Goal: Information Seeking & Learning: Understand process/instructions

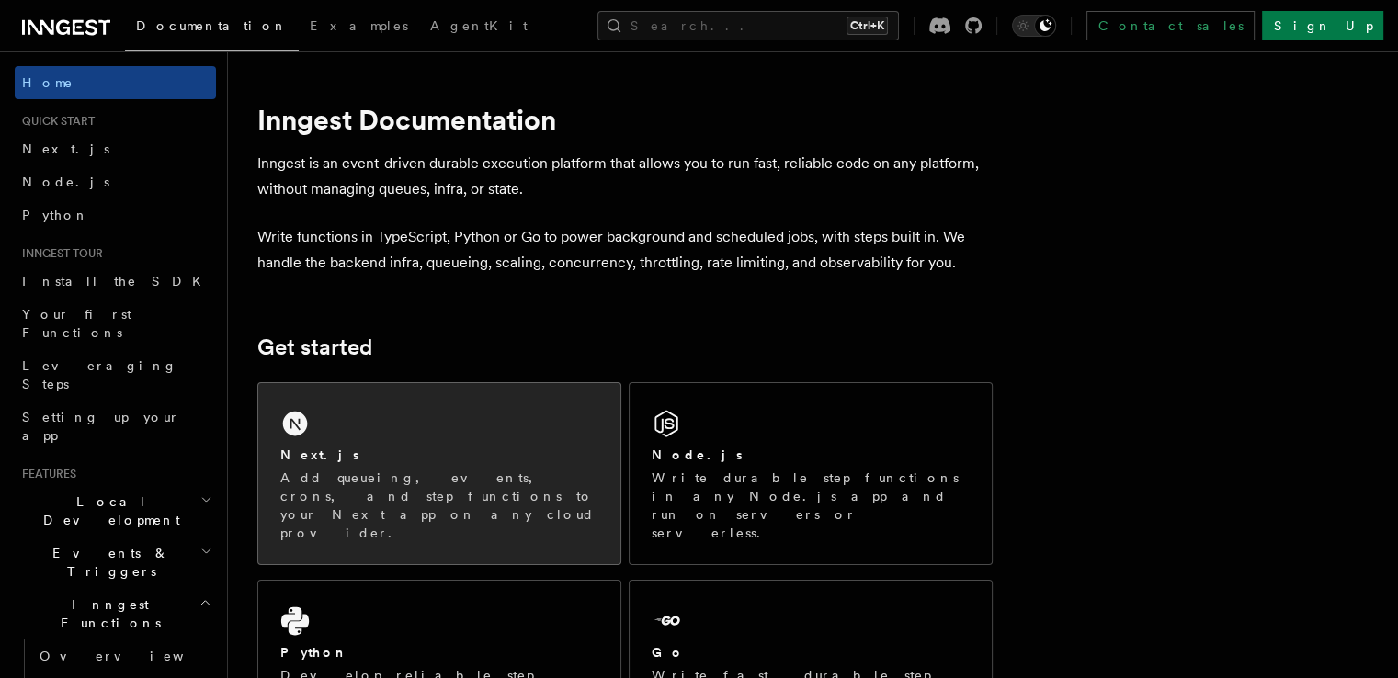
click at [389, 430] on div "Next.js Add queueing, events, crons, and step functions to your Next app on any…" at bounding box center [439, 473] width 362 height 181
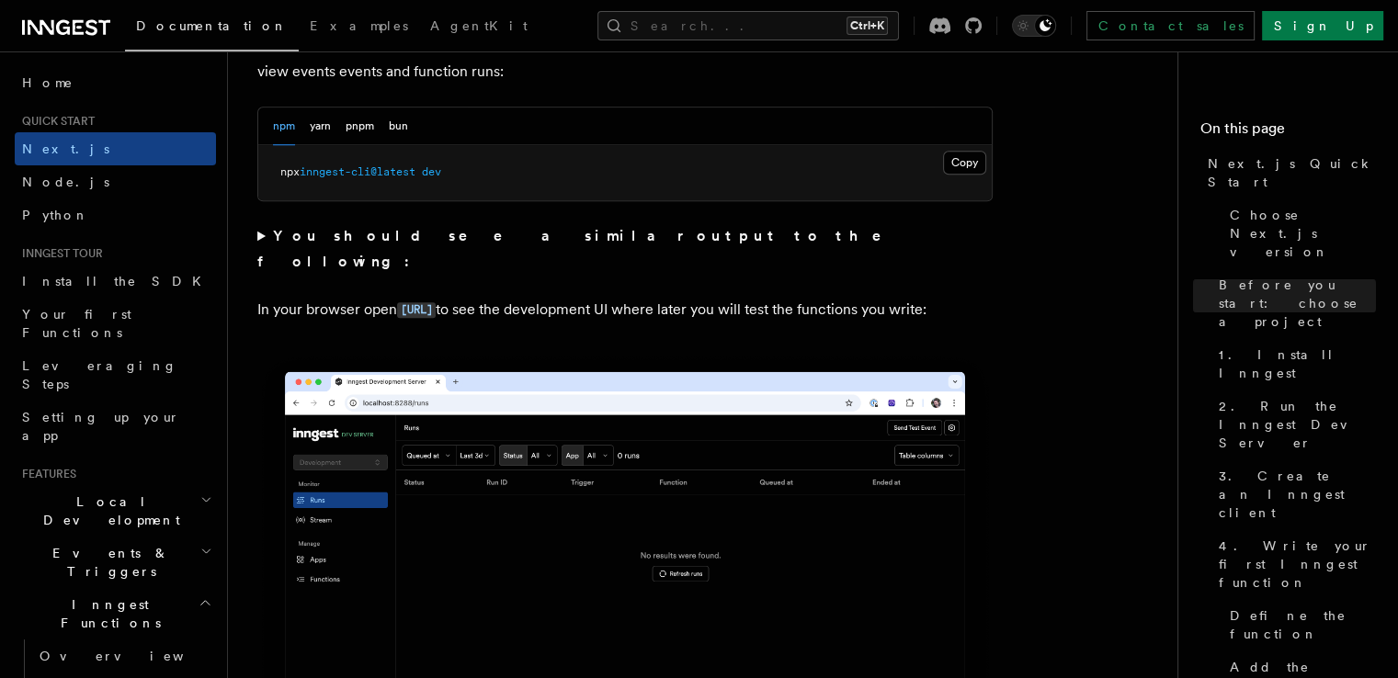
scroll to position [1373, 0]
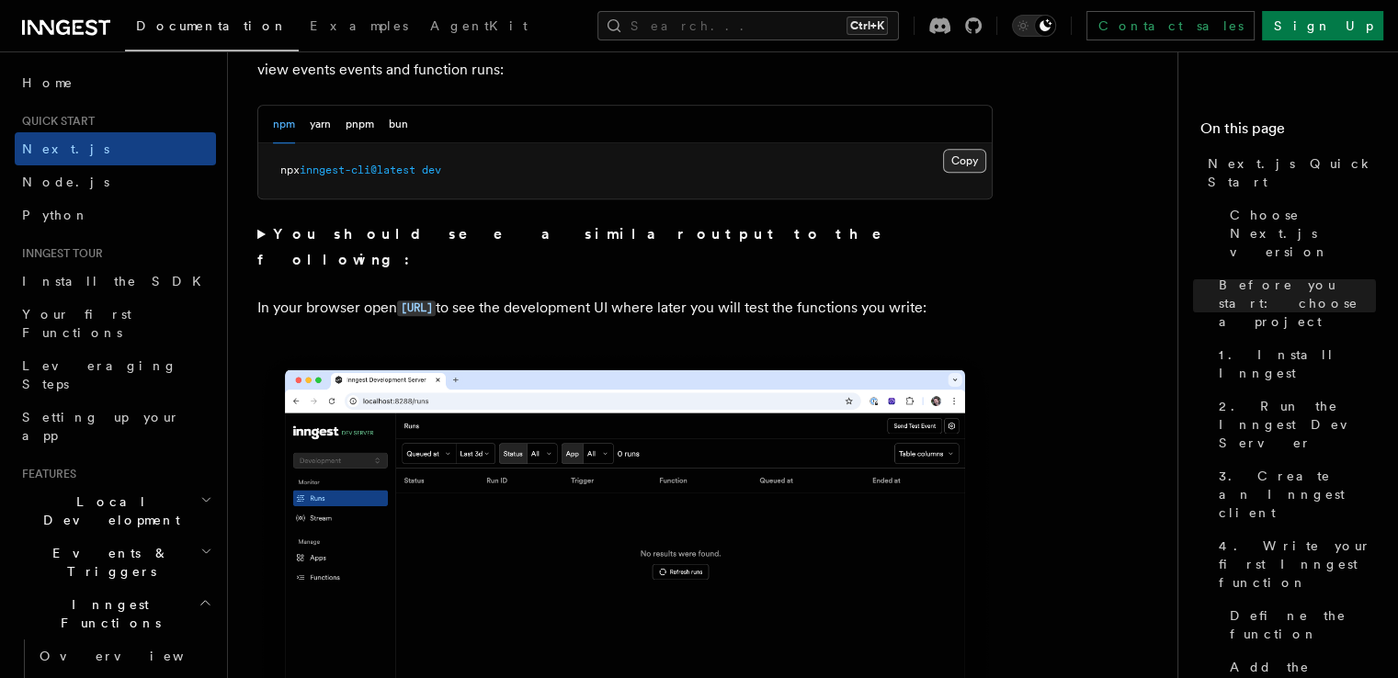
click at [970, 158] on button "Copy Copied" at bounding box center [964, 161] width 43 height 24
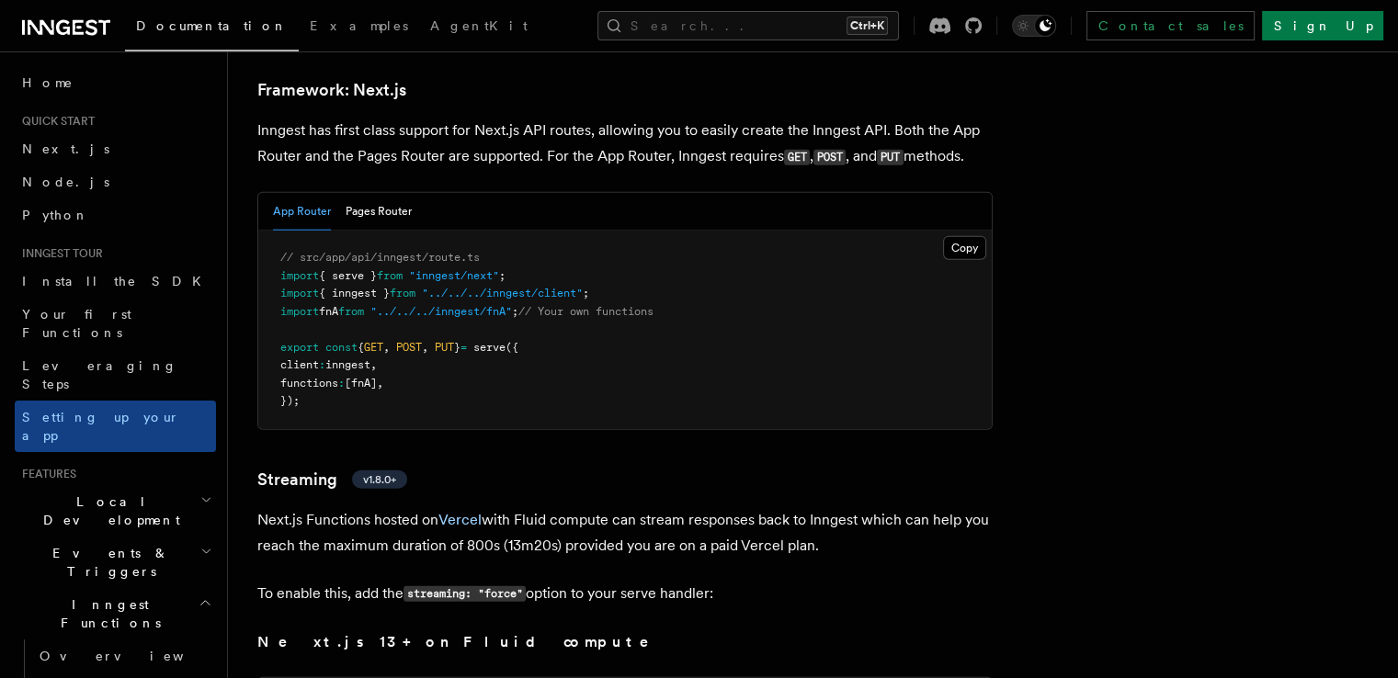
scroll to position [11331, 0]
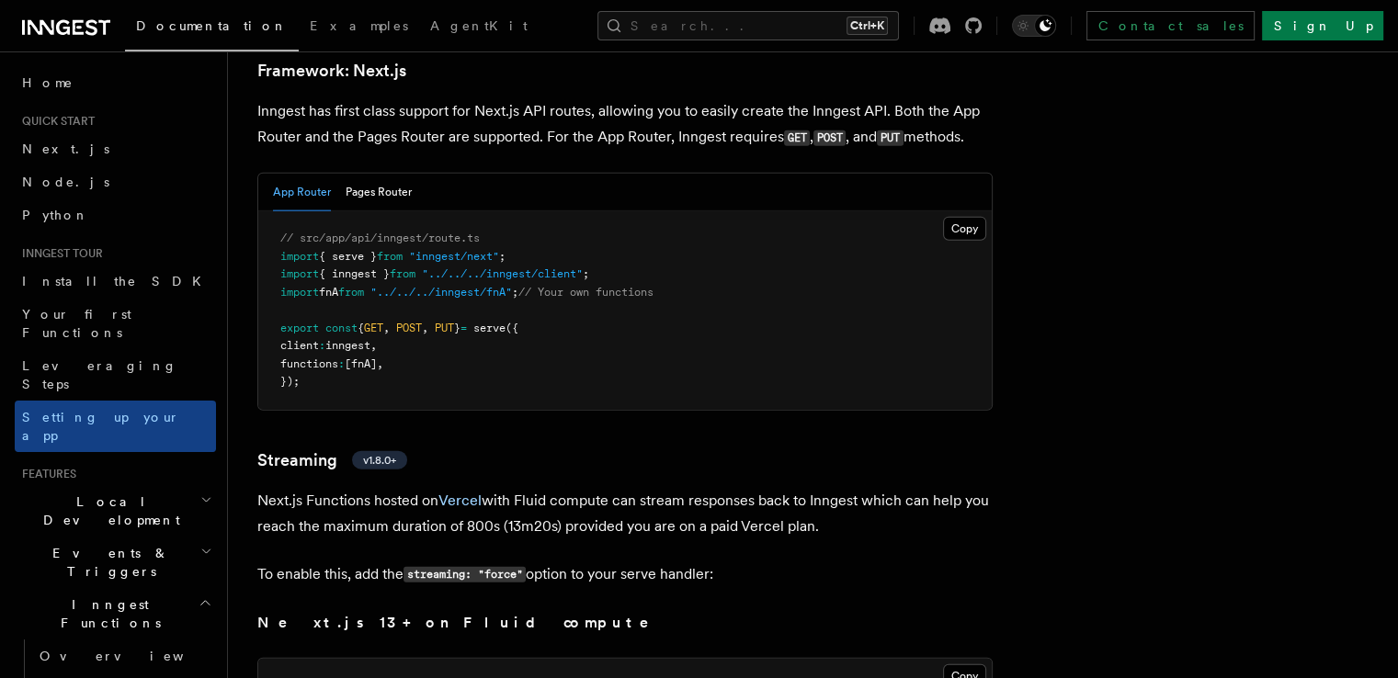
click at [300, 375] on span "});" at bounding box center [289, 381] width 19 height 13
click at [301, 211] on pre "// src/app/api/inngest/route.ts import { serve } from "inngest/next" ; import {…" at bounding box center [624, 310] width 733 height 199
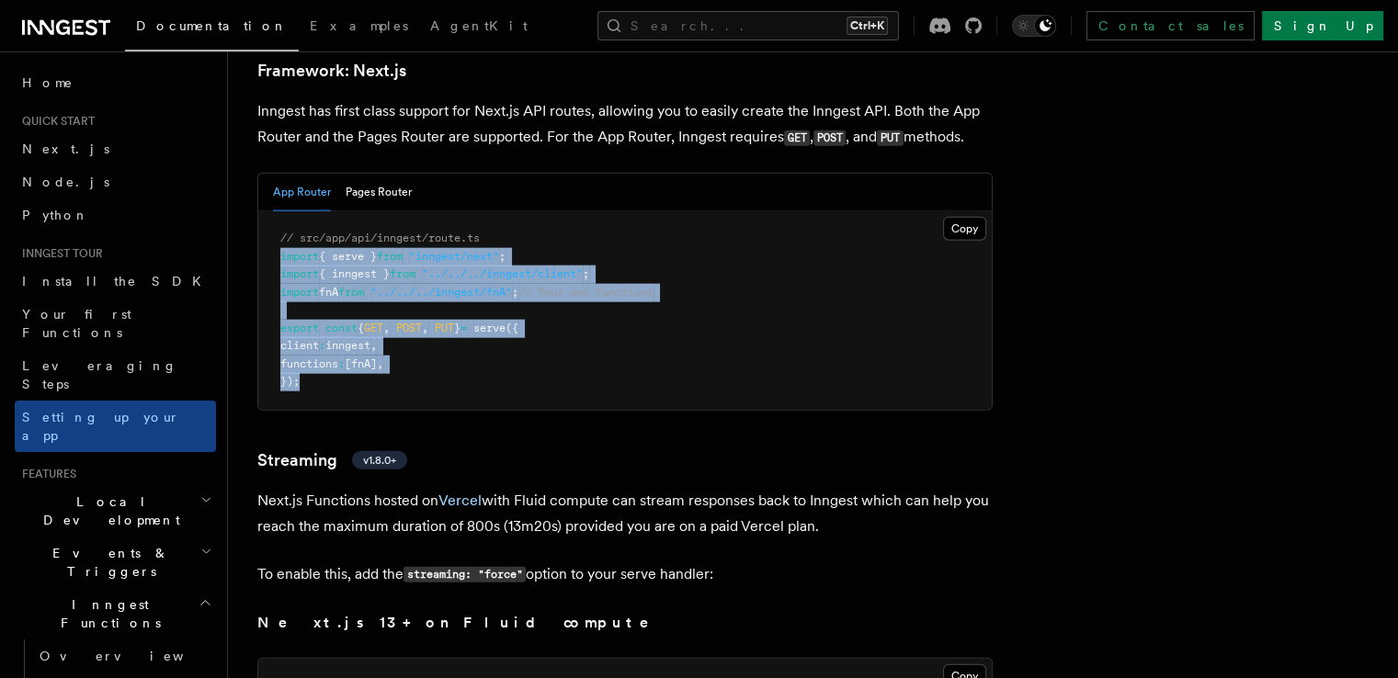
drag, startPoint x: 320, startPoint y: 334, endPoint x: 299, endPoint y: 201, distance: 134.0
click at [299, 211] on pre "// src/app/api/inngest/route.ts import { serve } from "inngest/next" ; import {…" at bounding box center [624, 310] width 733 height 199
copy code "import { serve } from "inngest/next" ; import { inngest } from "../../../innges…"
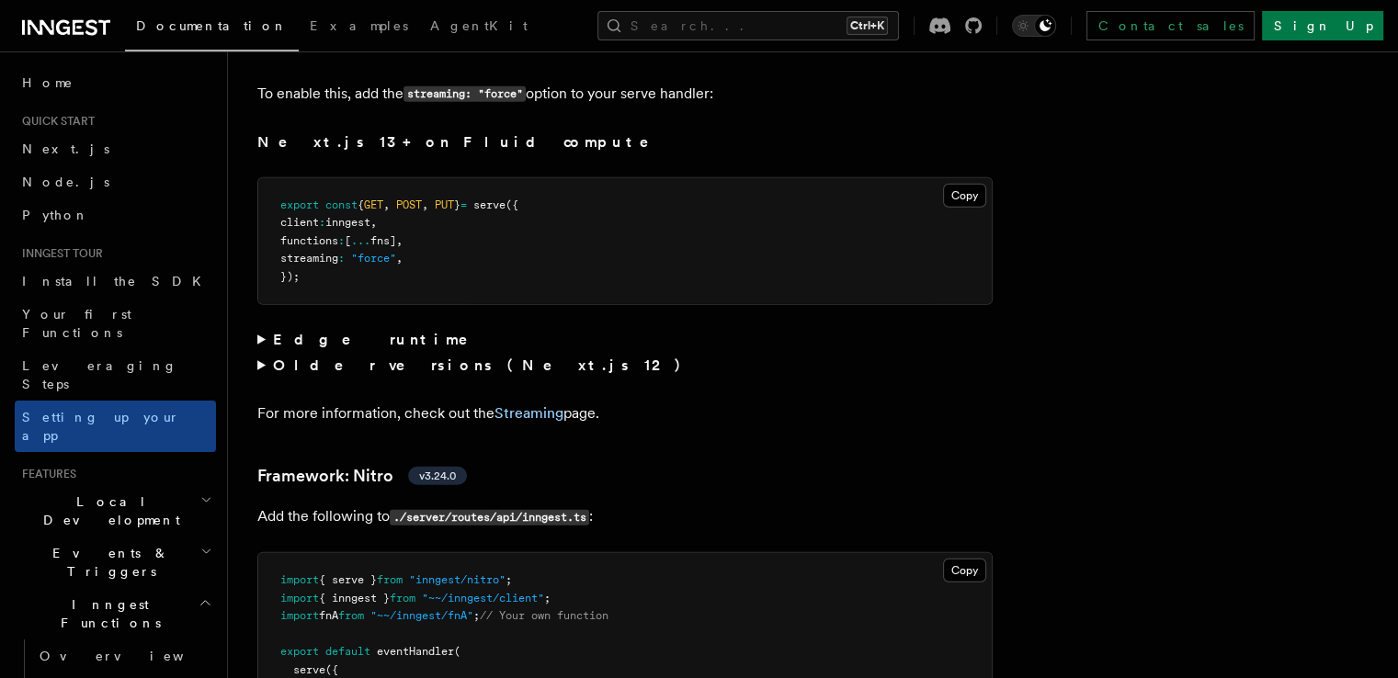
scroll to position [11788, 0]
